Goal: Information Seeking & Learning: Learn about a topic

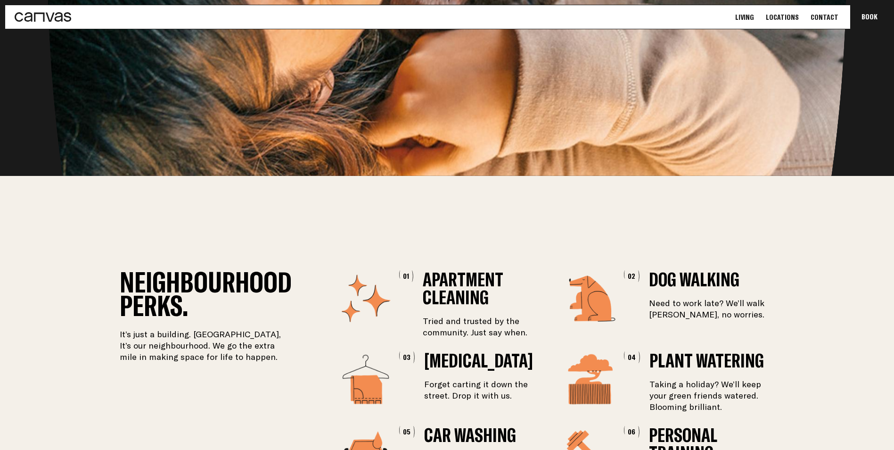
scroll to position [1541, 0]
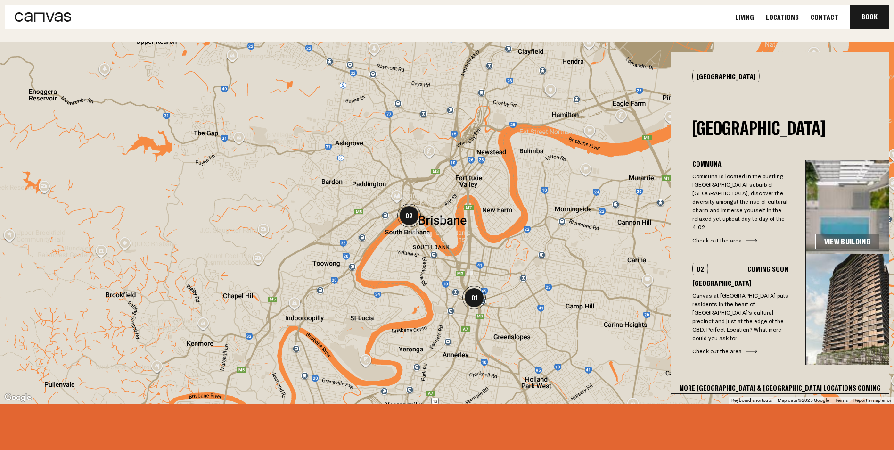
click at [833, 234] on link "View Building" at bounding box center [848, 241] width 64 height 15
click at [771, 264] on div "Coming Soon" at bounding box center [768, 269] width 50 height 10
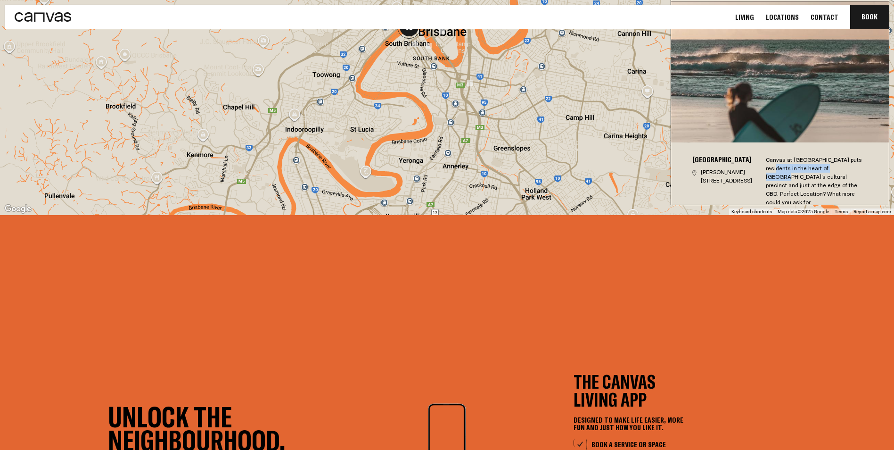
drag, startPoint x: 779, startPoint y: 156, endPoint x: 850, endPoint y: 159, distance: 71.3
click at [850, 159] on div "Canvas at [GEOGRAPHIC_DATA] puts residents in the heart of [GEOGRAPHIC_DATA]’s …" at bounding box center [817, 181] width 103 height 51
drag, startPoint x: 850, startPoint y: 159, endPoint x: 807, endPoint y: 177, distance: 46.5
click at [807, 177] on div "Canvas at [GEOGRAPHIC_DATA] puts residents in the heart of [GEOGRAPHIC_DATA]’s …" at bounding box center [817, 181] width 103 height 51
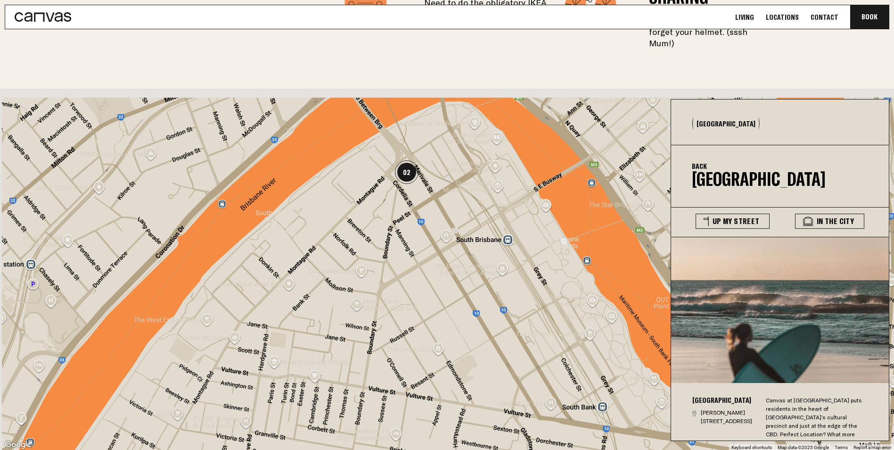
drag, startPoint x: 419, startPoint y: 206, endPoint x: 423, endPoint y: 248, distance: 42.7
click at [423, 248] on div at bounding box center [447, 270] width 894 height 362
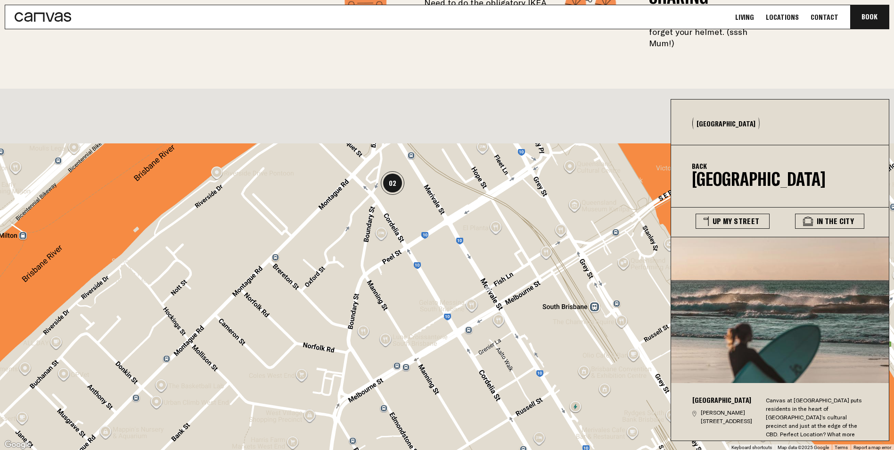
drag, startPoint x: 401, startPoint y: 148, endPoint x: 417, endPoint y: 230, distance: 83.6
click at [417, 230] on div at bounding box center [447, 270] width 894 height 362
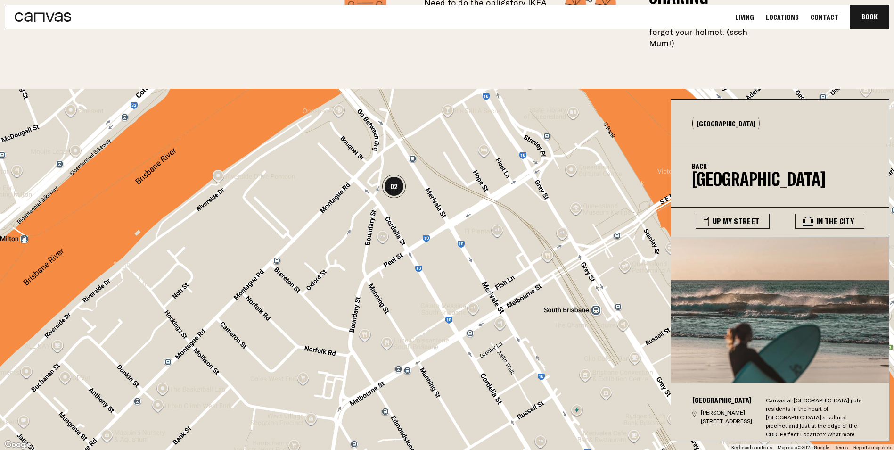
click at [392, 179] on img "02" at bounding box center [394, 186] width 24 height 24
click at [740, 214] on button "Up My Street" at bounding box center [733, 221] width 74 height 15
